Goal: Use online tool/utility: Use online tool/utility

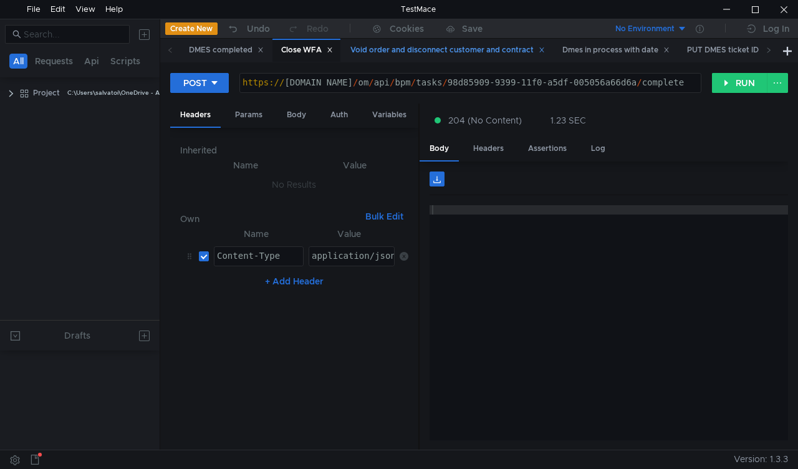
click at [402, 52] on div "Void order and disconnect customer and contract" at bounding box center [447, 50] width 194 height 13
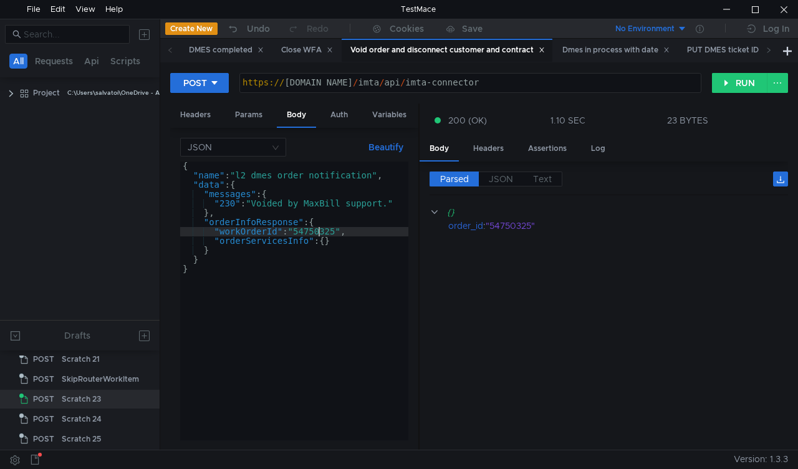
click at [317, 231] on div "{ "name" : "l2_dmes_order_notification" , "data" : { "messages" : { "230" : "Vo…" at bounding box center [294, 309] width 228 height 297
paste textarea "922727"
type textarea ""workOrderId": "54922727","
click at [740, 92] on button "RUN" at bounding box center [739, 83] width 55 height 20
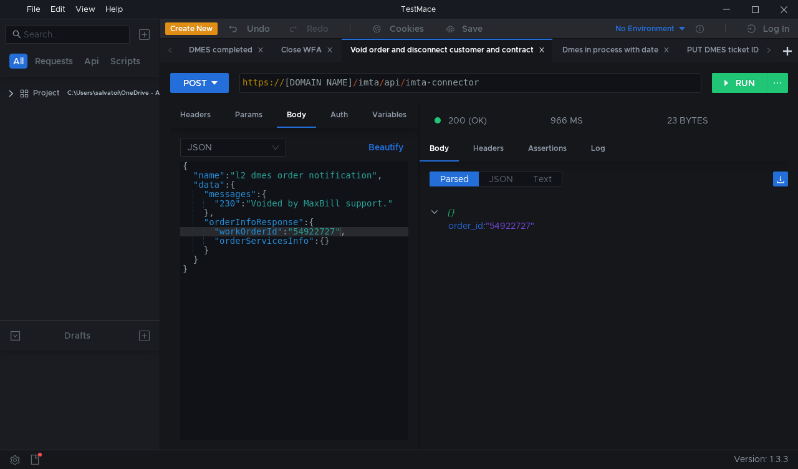
scroll to position [490, 0]
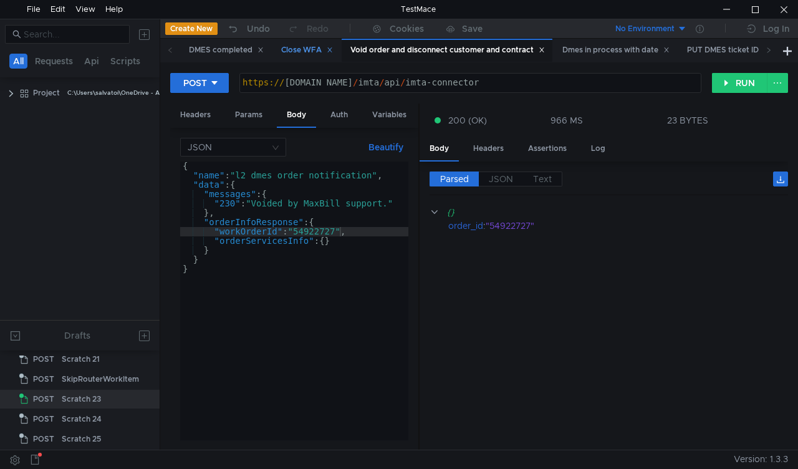
click at [292, 47] on div "Close WFA" at bounding box center [307, 50] width 52 height 13
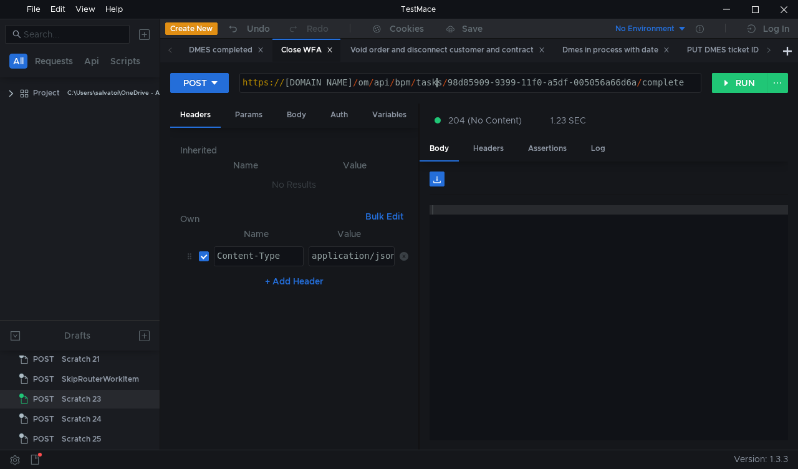
drag, startPoint x: 435, startPoint y: 82, endPoint x: 619, endPoint y: 86, distance: 184.5
drag, startPoint x: 619, startPoint y: 86, endPoint x: 626, endPoint y: 76, distance: 12.1
click at [626, 76] on div "https:// mbx.dfni.nl / om / api / bpm / tasks / 98d85909-9399-11f0-a5df-005056a…" at bounding box center [470, 83] width 461 height 19
drag, startPoint x: 624, startPoint y: 82, endPoint x: 437, endPoint y: 90, distance: 187.1
click at [437, 90] on div "https:// mbx.dfni.nl / om / api / bpm / tasks / 98d85909-9399-11f0-a5df-005056a…" at bounding box center [470, 92] width 461 height 28
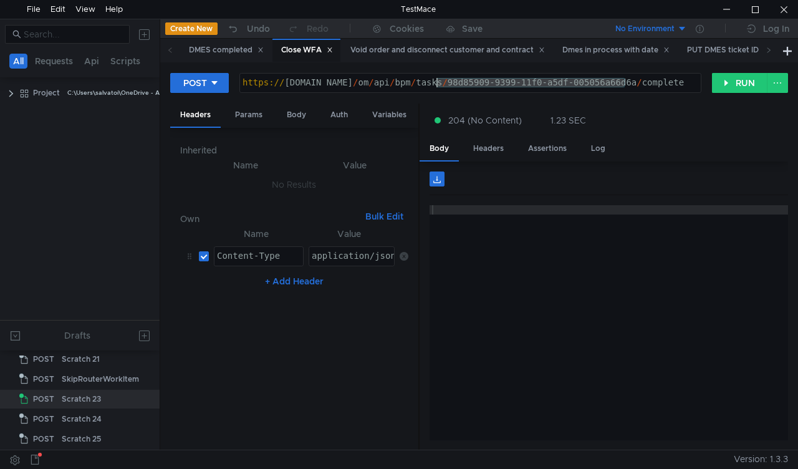
paste textarea "be828d4a-93ac-11f0-b75b-005056a64e09"
type textarea "[URL][DOMAIN_NAME]"
click at [730, 83] on button "RUN" at bounding box center [739, 83] width 55 height 20
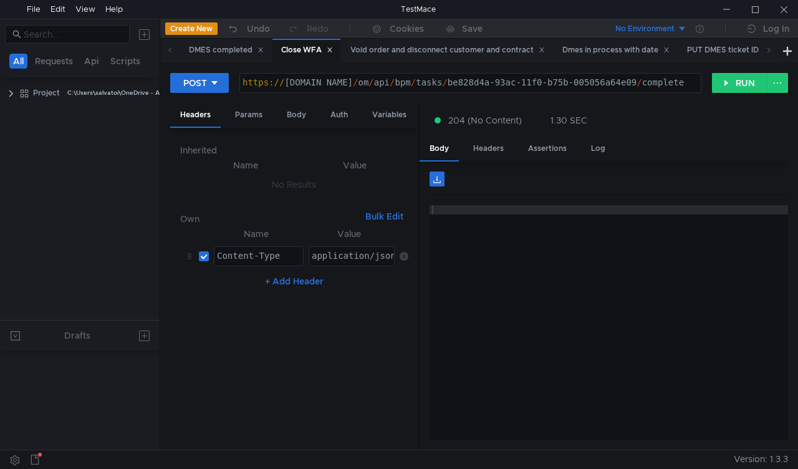
scroll to position [490, 0]
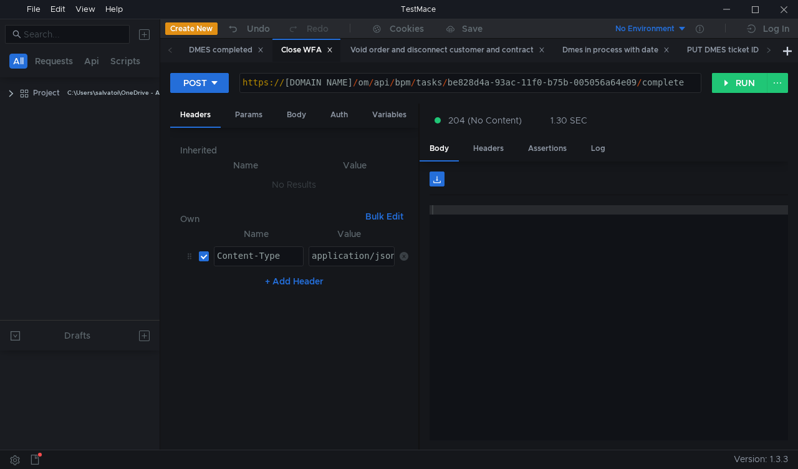
scroll to position [490, 0]
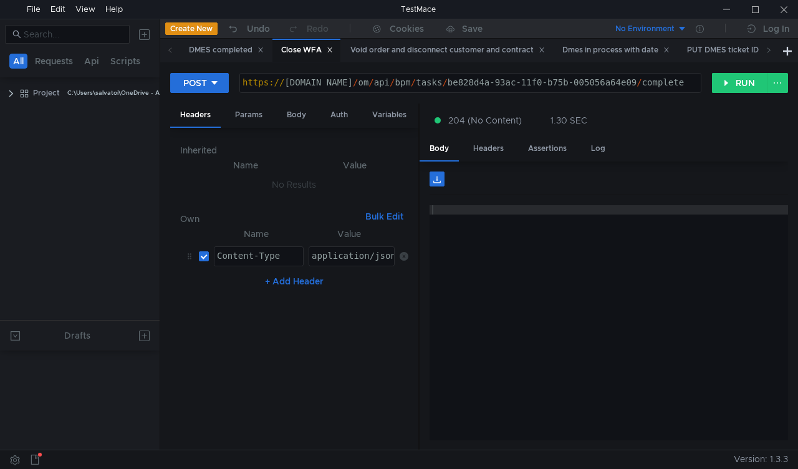
scroll to position [490, 0]
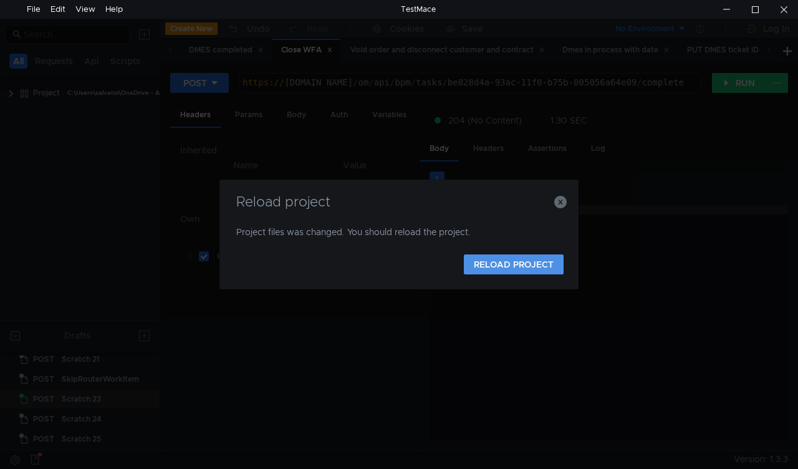
click at [505, 269] on button "RELOAD PROJECT" at bounding box center [514, 264] width 100 height 20
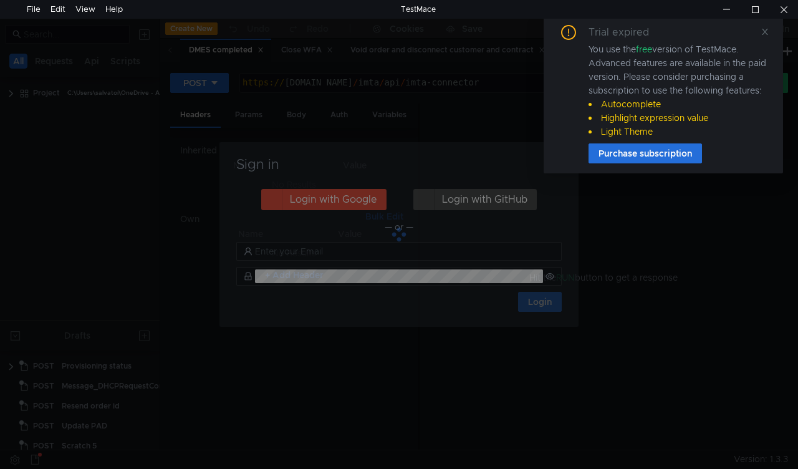
click at [772, 29] on div "Trial expired You use the free version of TestMace. Advanced features are avail…" at bounding box center [662, 94] width 239 height 158
click at [761, 34] on icon at bounding box center [764, 31] width 9 height 9
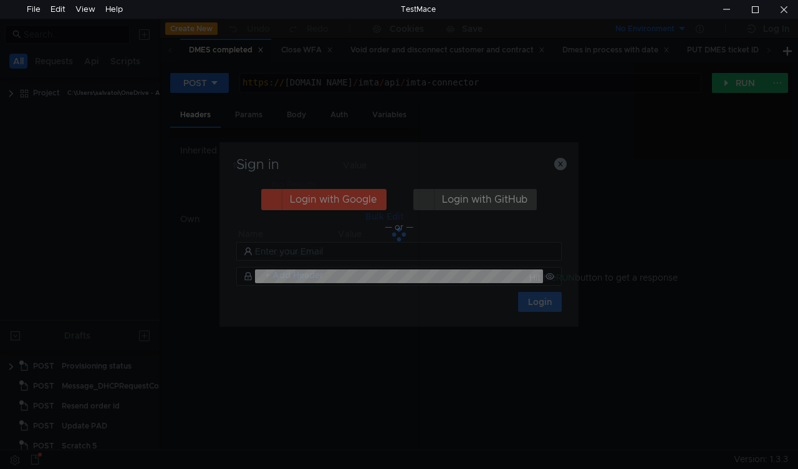
click at [558, 161] on div at bounding box center [398, 234] width 359 height 184
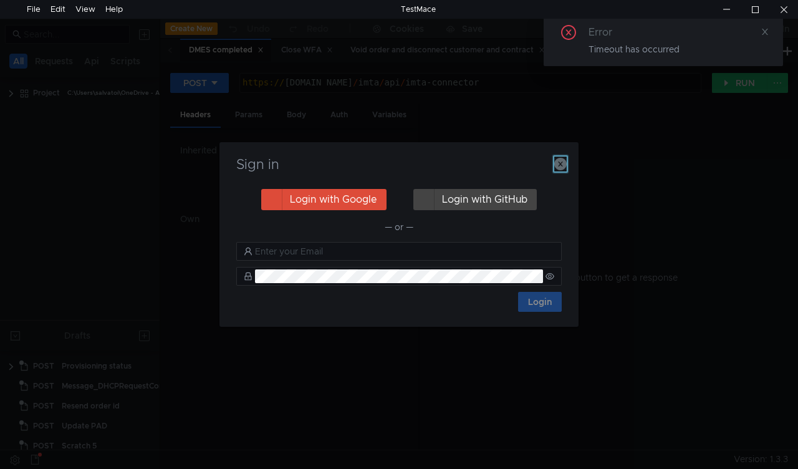
click at [561, 165] on icon "button" at bounding box center [560, 164] width 12 height 12
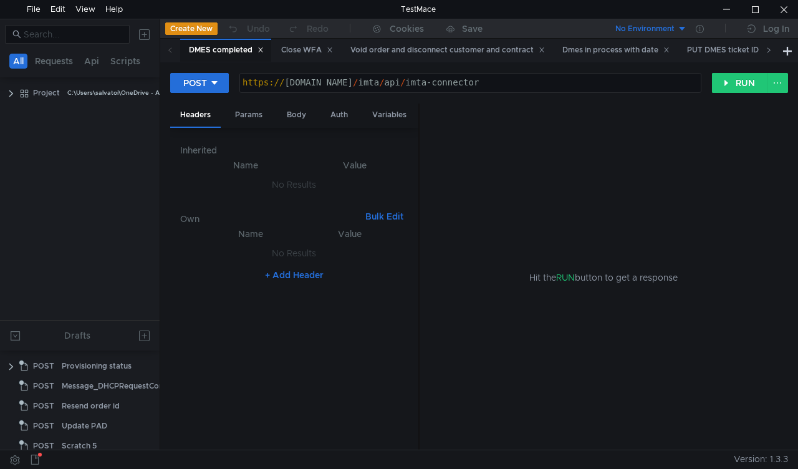
click at [770, 49] on icon at bounding box center [768, 50] width 6 height 6
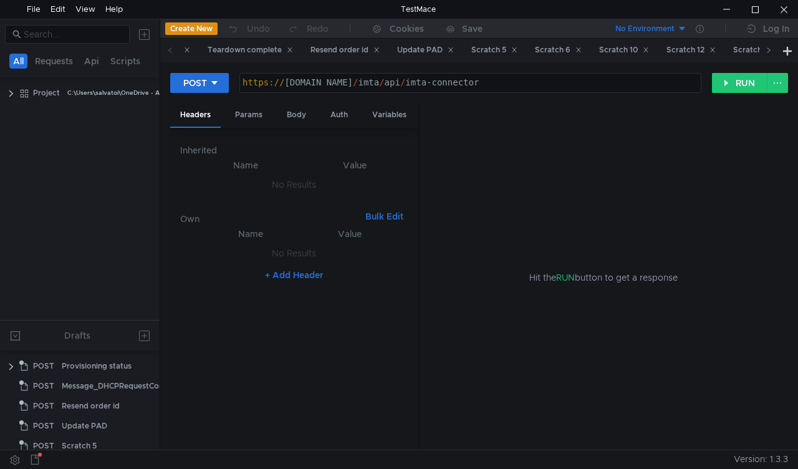
click at [770, 49] on icon at bounding box center [768, 50] width 6 height 6
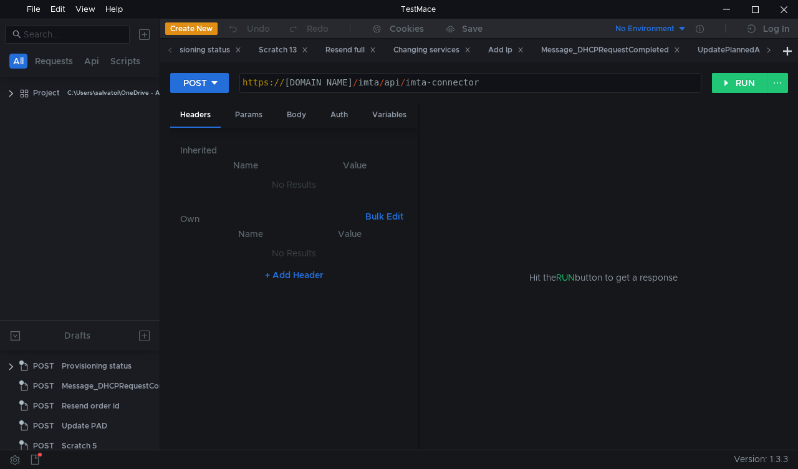
click at [770, 49] on icon at bounding box center [768, 50] width 6 height 6
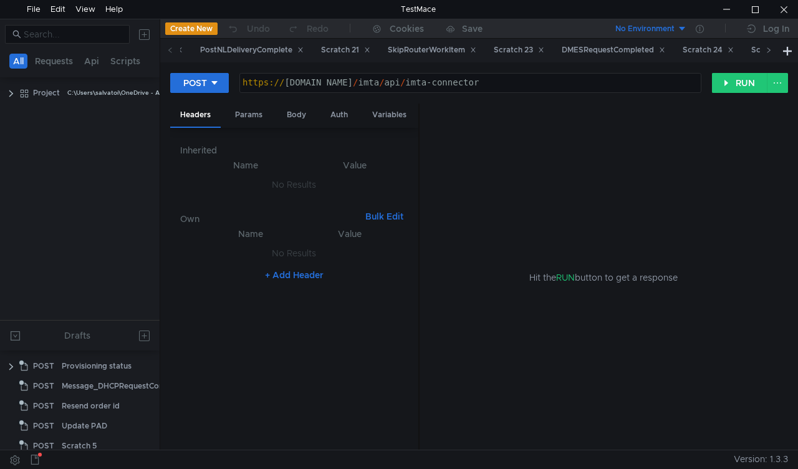
click at [770, 49] on icon at bounding box center [768, 50] width 6 height 6
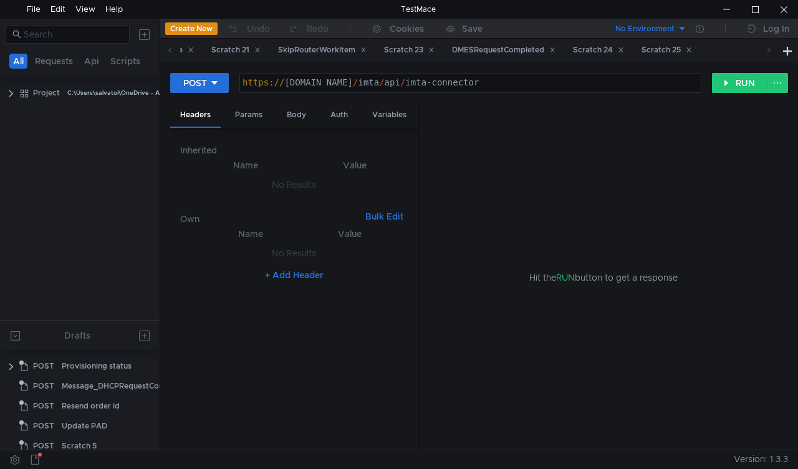
click at [770, 49] on icon at bounding box center [768, 50] width 6 height 6
click at [624, 47] on div "Scratch 24" at bounding box center [598, 50] width 51 height 13
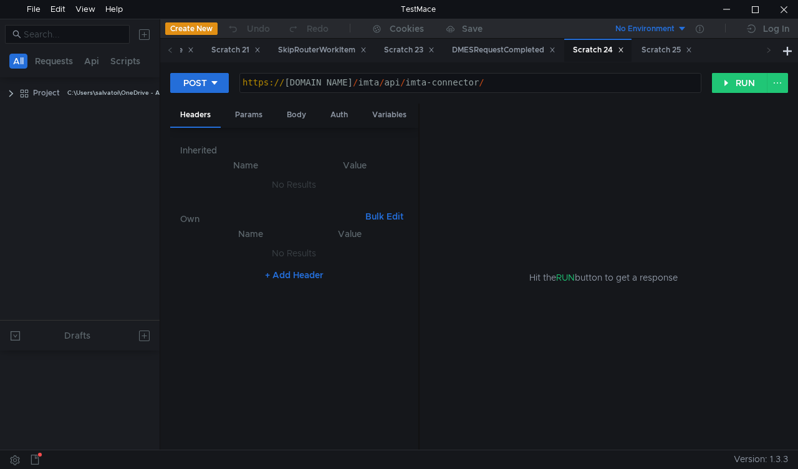
scroll to position [490, 0]
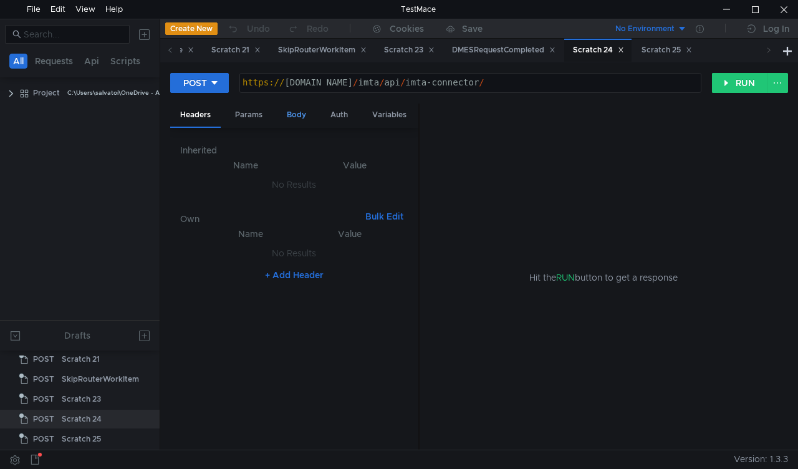
click at [296, 109] on div "Body" at bounding box center [296, 114] width 39 height 23
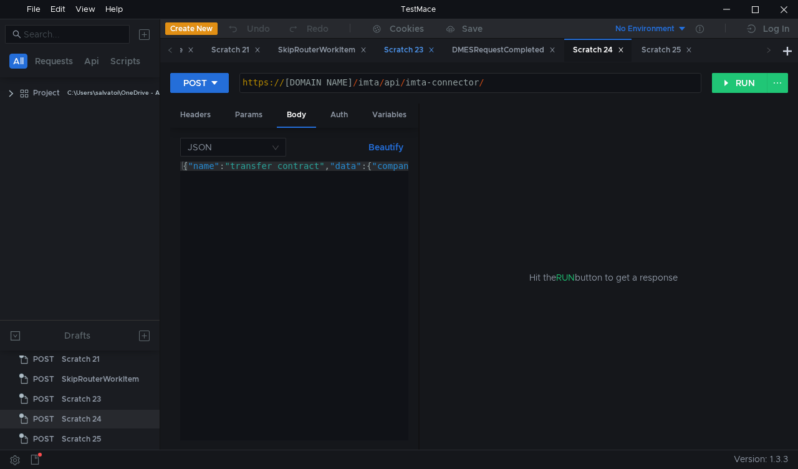
click at [434, 49] on div "Scratch 23" at bounding box center [409, 50] width 50 height 13
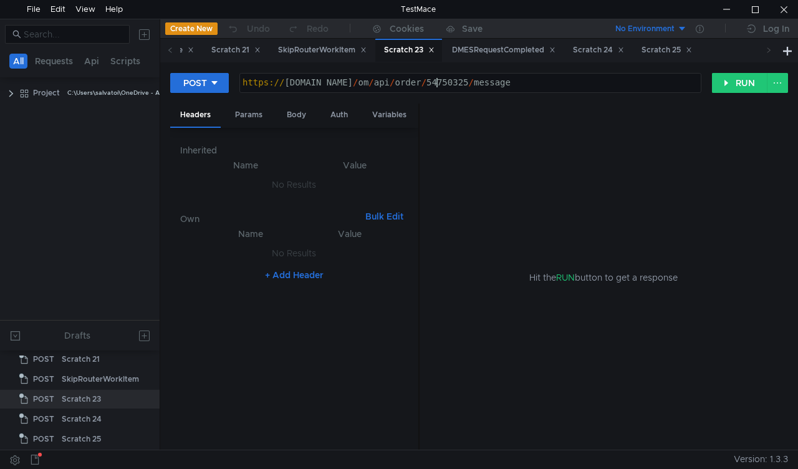
click at [439, 84] on div "https:// [DOMAIN_NAME] / om / api / order / 54750325 / message" at bounding box center [470, 92] width 461 height 28
paste textarea "926821"
type textarea "[URL][DOMAIN_NAME]"
click at [721, 83] on button "RUN" at bounding box center [739, 83] width 55 height 20
